Goal: Check status: Check status

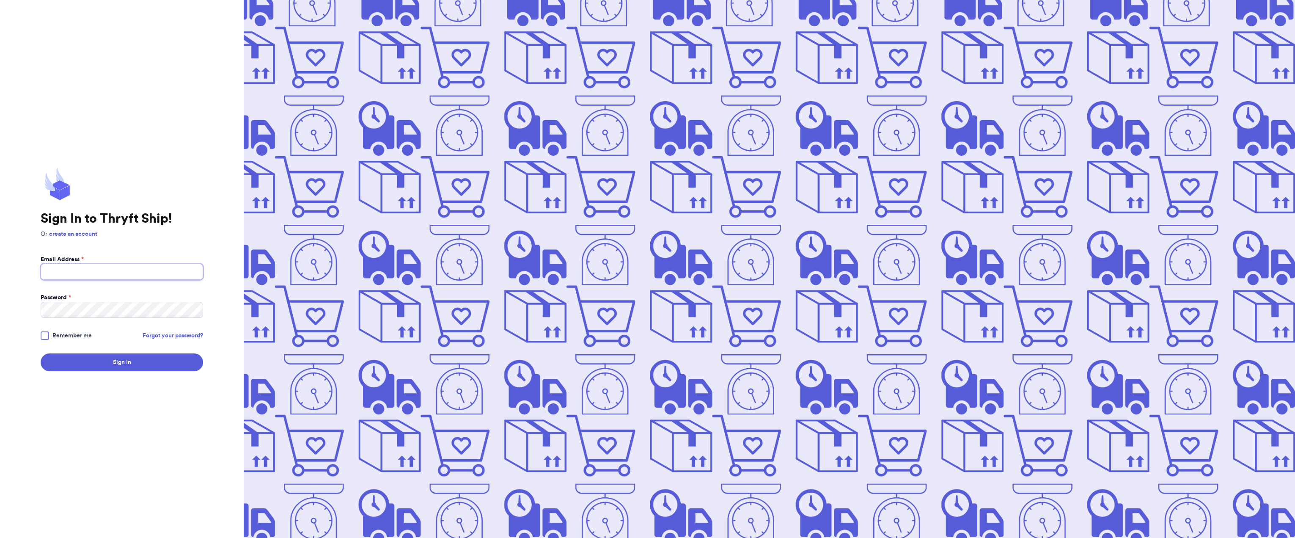
click at [105, 270] on input "Email Address *" at bounding box center [122, 272] width 163 height 16
type input "[EMAIL_ADDRESS][DOMAIN_NAME]"
click at [41, 353] on button "Sign In" at bounding box center [122, 362] width 163 height 18
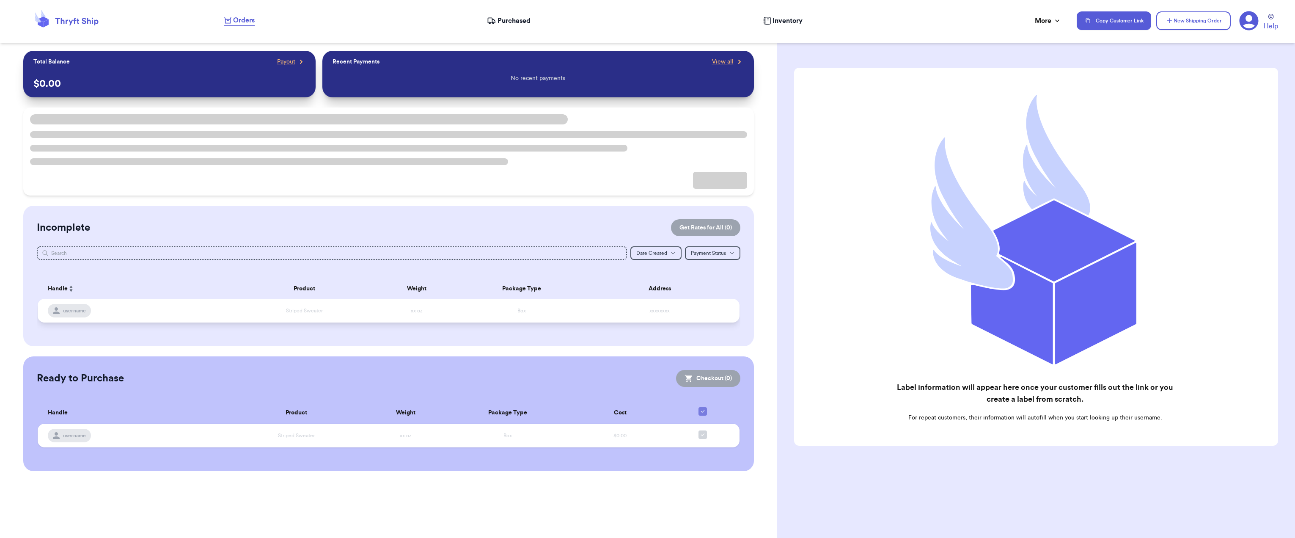
click at [70, 313] on span "username" at bounding box center [74, 310] width 23 height 7
click at [517, 23] on span "Purchased" at bounding box center [514, 21] width 33 height 10
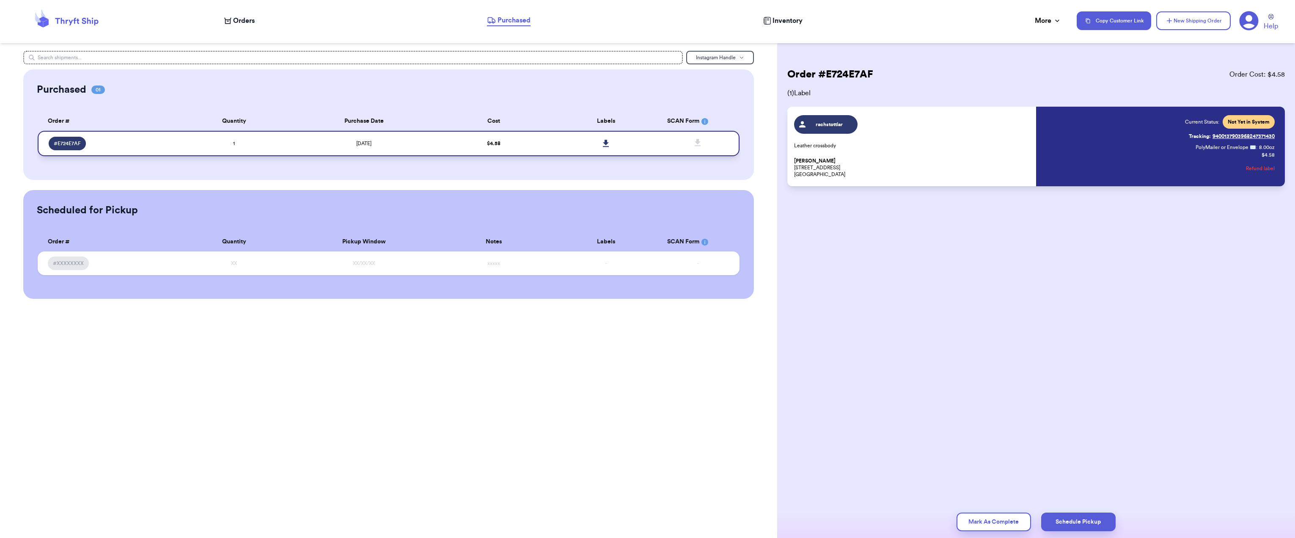
click at [71, 144] on span "# E724E7AF" at bounding box center [67, 143] width 27 height 7
click at [602, 144] on link at bounding box center [606, 143] width 19 height 19
